Goal: Information Seeking & Learning: Learn about a topic

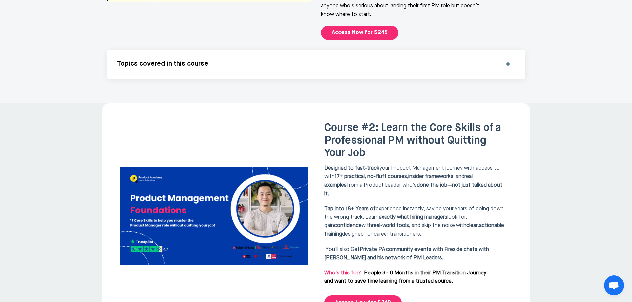
scroll to position [1028, 0]
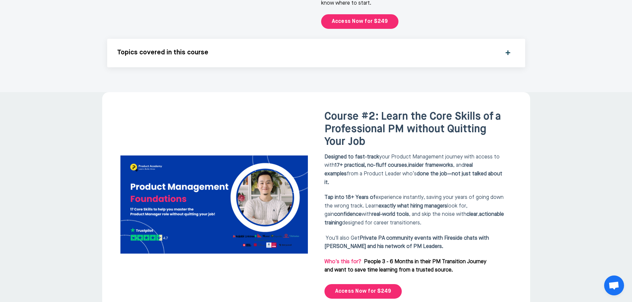
click at [508, 49] on div "Topics covered in this course" at bounding box center [316, 53] width 398 height 9
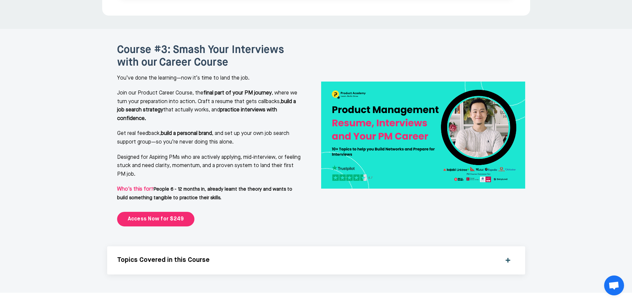
scroll to position [1924, 0]
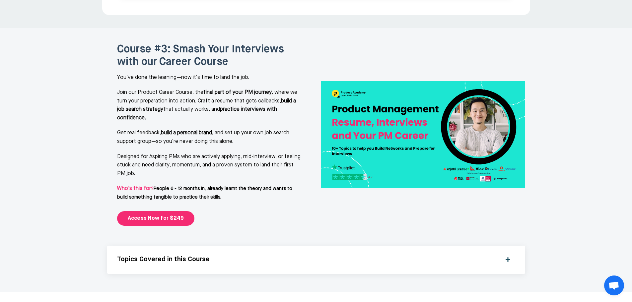
click at [509, 256] on div "Topics Covered in this Course" at bounding box center [316, 260] width 398 height 9
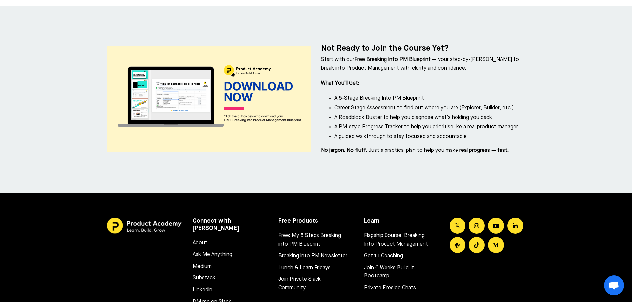
scroll to position [4123, 0]
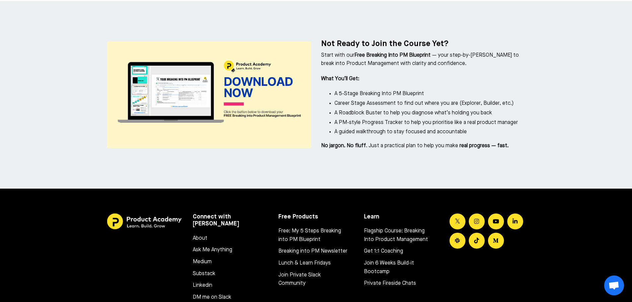
click at [199, 234] on link "About" at bounding box center [227, 238] width 69 height 9
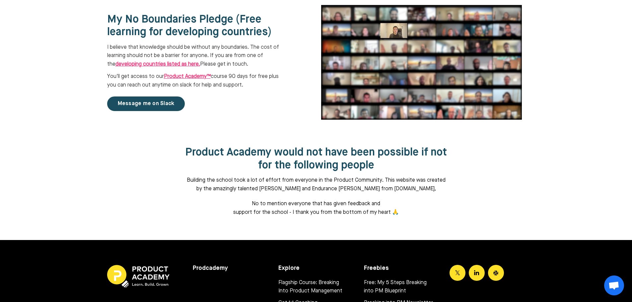
scroll to position [819, 0]
